Goal: Check status: Check status

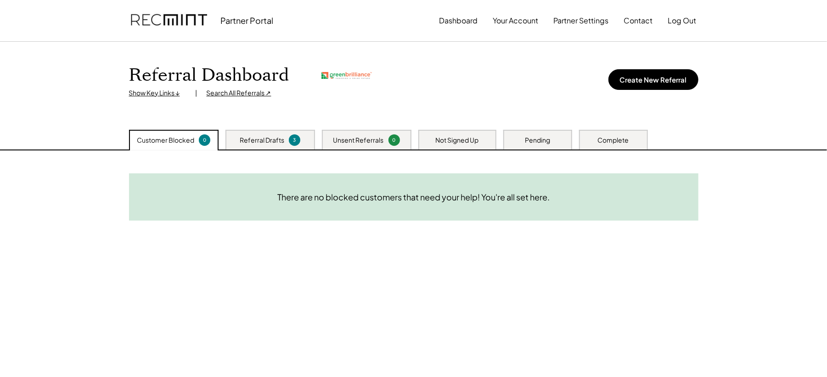
click at [218, 94] on div "Search All Referrals ↗" at bounding box center [239, 93] width 65 height 9
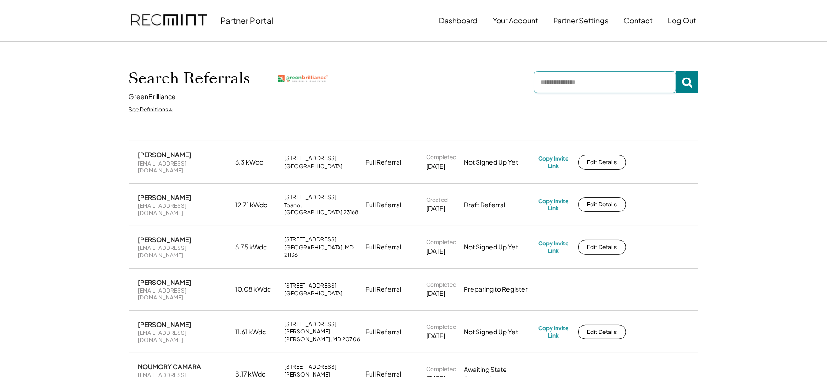
click at [562, 90] on input "input" at bounding box center [605, 82] width 142 height 22
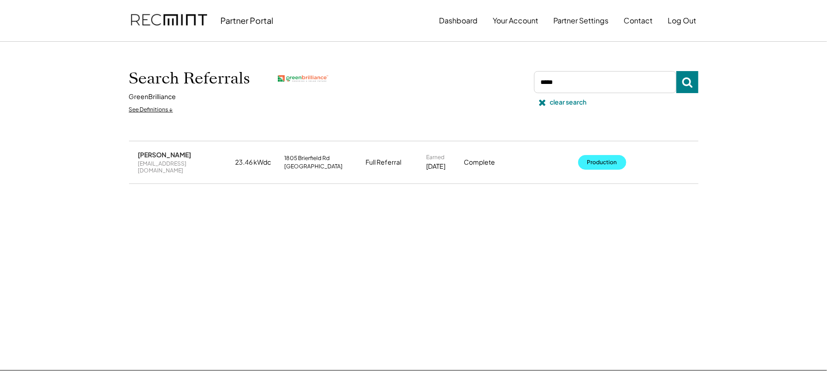
click at [606, 160] on button "Production" at bounding box center [602, 162] width 48 height 15
click at [590, 89] on input "input" at bounding box center [605, 82] width 142 height 22
type input "******"
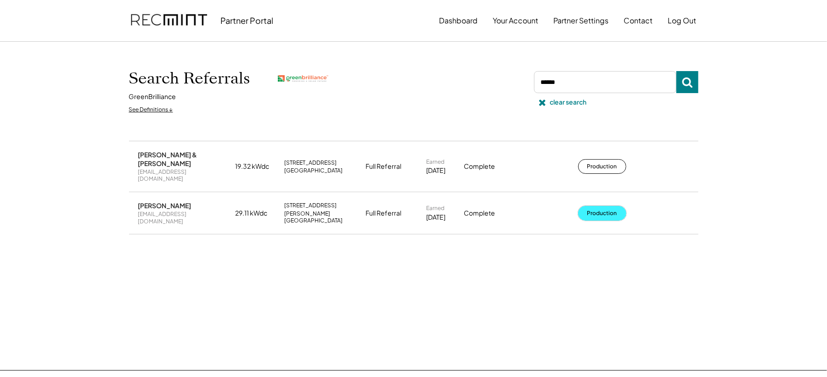
click at [609, 208] on button "Production" at bounding box center [602, 213] width 48 height 15
click at [538, 101] on icon at bounding box center [542, 102] width 9 height 9
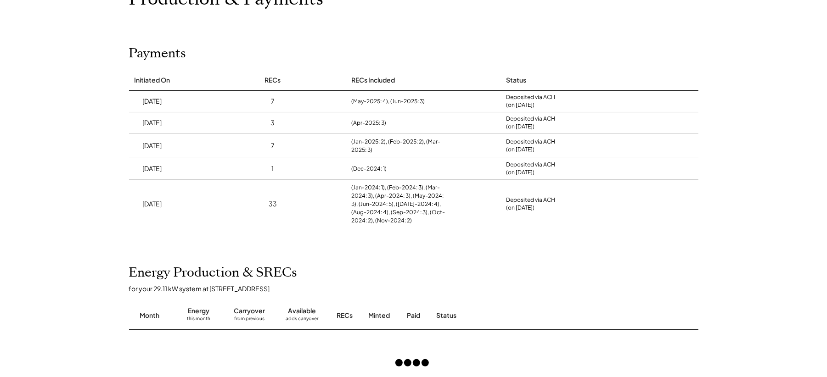
scroll to position [245, 0]
